Goal: Task Accomplishment & Management: Manage account settings

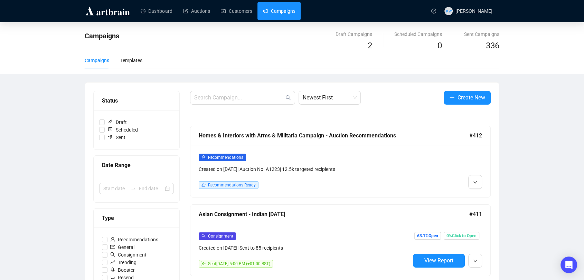
click at [300, 137] on div "Homes & Interiors with Arms & Militaria Campaign - Auction Recommendations" at bounding box center [334, 135] width 270 height 9
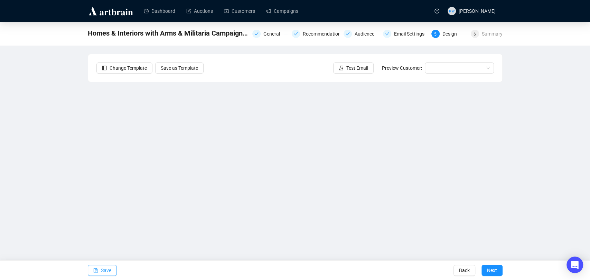
click at [103, 272] on span "Save" at bounding box center [106, 270] width 10 height 19
click at [108, 268] on span "Save" at bounding box center [106, 270] width 10 height 19
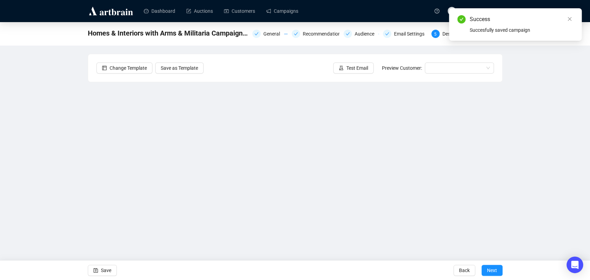
click at [511, 154] on div "Homes & Interiors with Arms & Militaria Campaign - Auction Recommendations Gene…" at bounding box center [295, 139] width 590 height 234
click at [366, 70] on span "Test Email" at bounding box center [357, 68] width 22 height 8
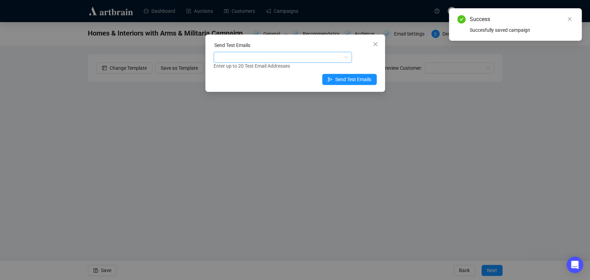
click at [322, 58] on div at bounding box center [279, 58] width 128 height 10
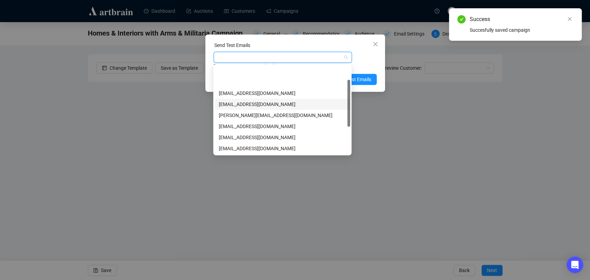
scroll to position [27, 0]
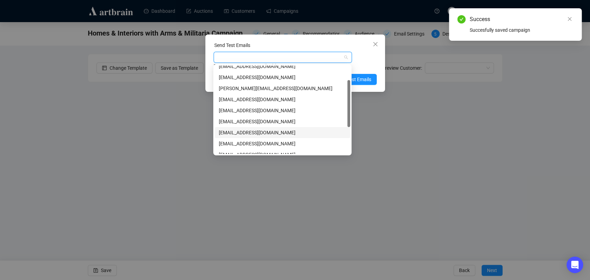
click at [268, 131] on div "[EMAIL_ADDRESS][DOMAIN_NAME]" at bounding box center [282, 133] width 127 height 8
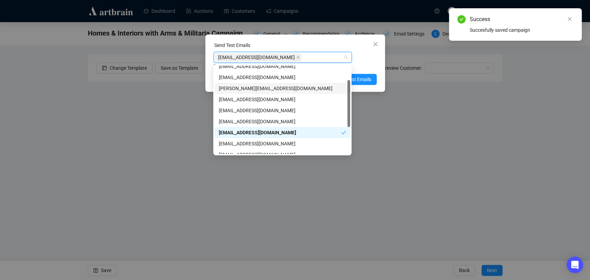
click at [366, 62] on div "Enter up to 20 Test Email Addresses" at bounding box center [294, 66] width 163 height 8
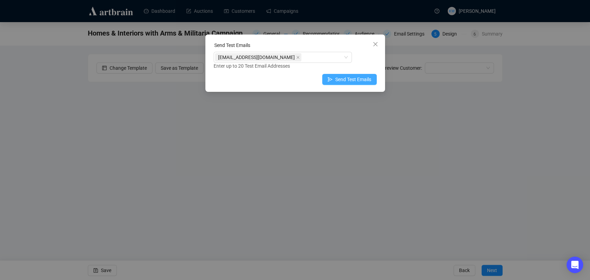
click at [363, 76] on span "Send Test Emails" at bounding box center [353, 80] width 36 height 8
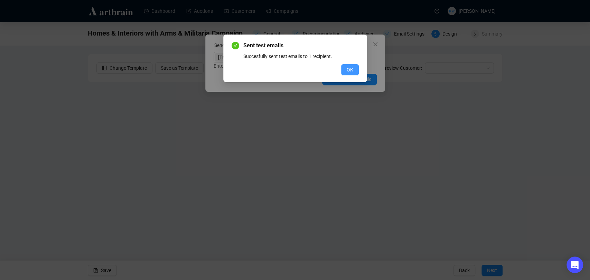
click at [343, 70] on button "OK" at bounding box center [350, 69] width 18 height 11
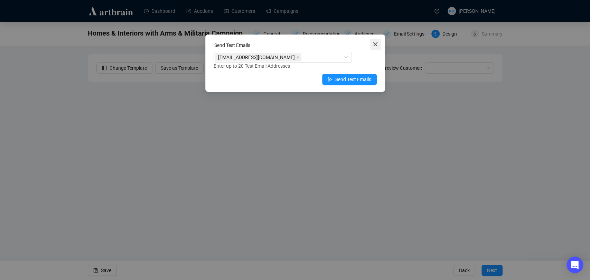
click at [372, 44] on icon "close" at bounding box center [375, 44] width 6 height 6
